Goal: Check status: Check status

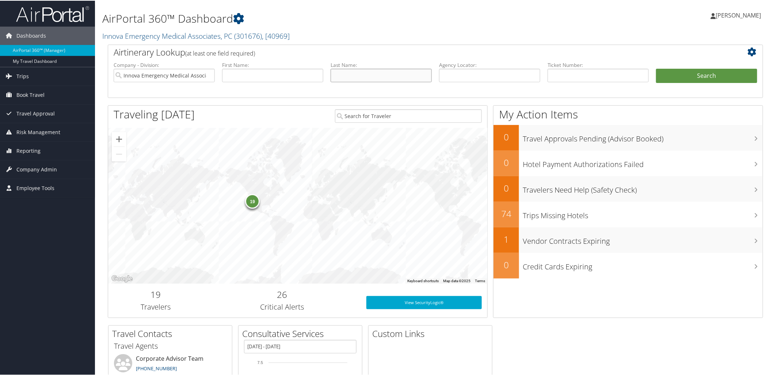
click at [408, 76] on input "text" at bounding box center [381, 75] width 101 height 14
type input "martini"
click at [685, 76] on button "Search" at bounding box center [706, 75] width 101 height 15
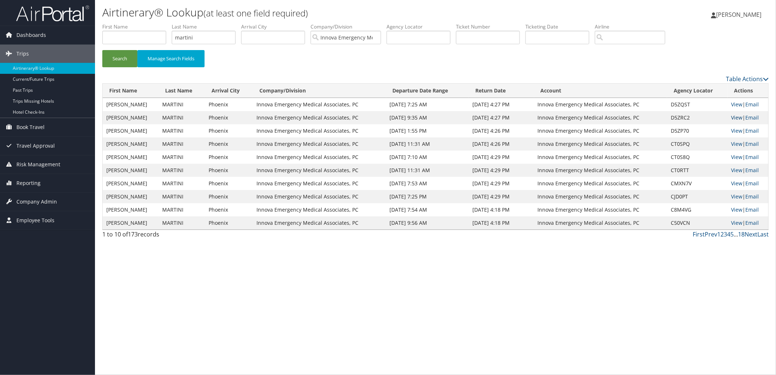
click at [733, 115] on link "View" at bounding box center [736, 117] width 11 height 7
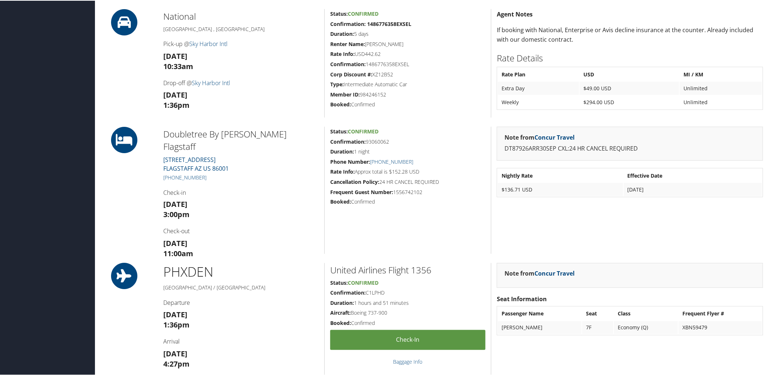
scroll to position [406, 0]
